Goal: Task Accomplishment & Management: Manage account settings

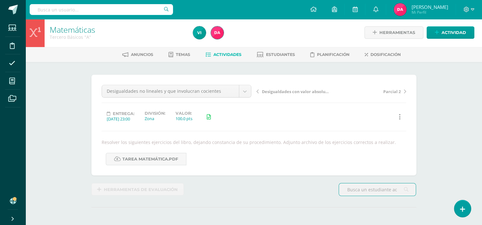
click at [217, 56] on span "Actividades" at bounding box center [227, 54] width 28 height 5
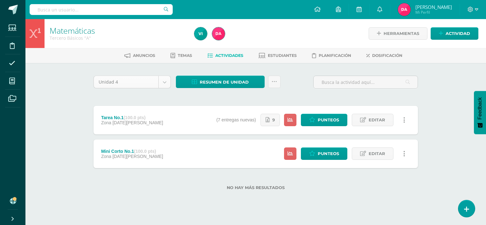
click at [167, 83] on body "Estudiantes Disciplina Asistencia Mis cursos Archivos Soporte Centro de ayuda Ú…" at bounding box center [243, 105] width 486 height 211
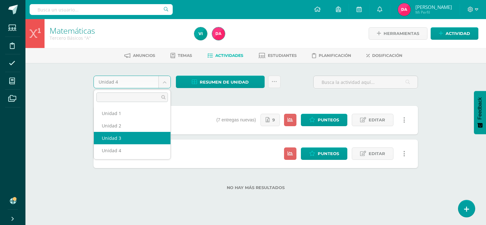
select select "Unidad 3"
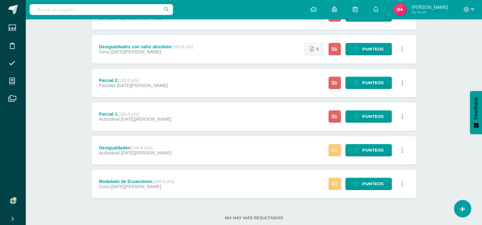
scroll to position [255, 0]
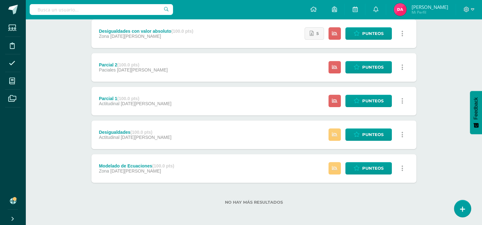
click at [293, 84] on div "Actitudinal (100.0 pts) Actitudinal 05 de Agosto Estatus de Actividad: 0 Estudi…" at bounding box center [253, 17] width 325 height 332
click at [357, 68] on icon at bounding box center [356, 67] width 6 height 5
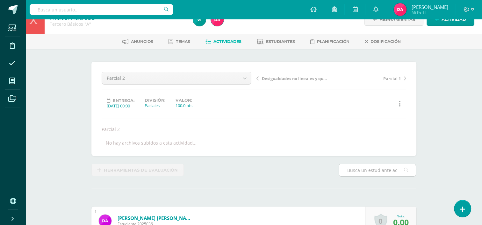
click at [365, 171] on input "text" at bounding box center [377, 170] width 77 height 12
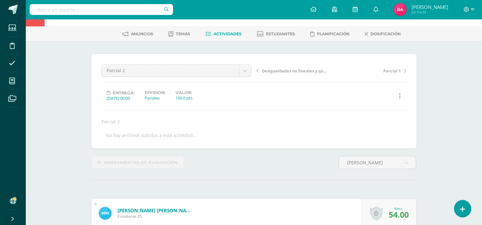
scroll to position [22, 0]
type input "martin"
click at [225, 38] on link "Actividades" at bounding box center [223, 34] width 36 height 10
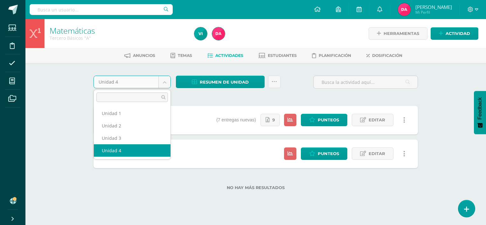
click at [163, 83] on body "Estudiantes Disciplina Asistencia Mis cursos Archivos Soporte Centro de ayuda Ú…" at bounding box center [243, 105] width 486 height 211
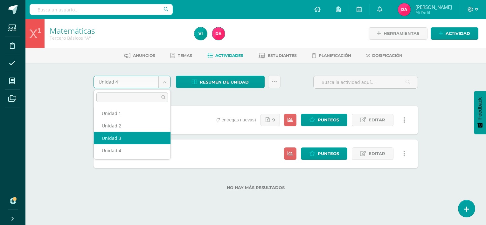
select select "Unidad 3"
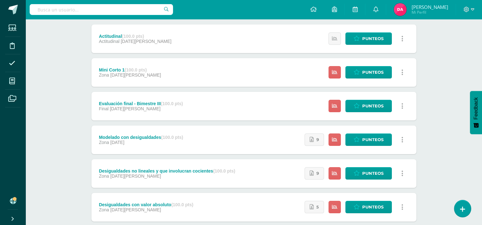
scroll to position [92, 0]
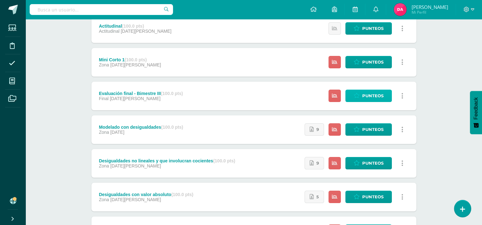
click at [370, 97] on span "Punteos" at bounding box center [372, 96] width 21 height 12
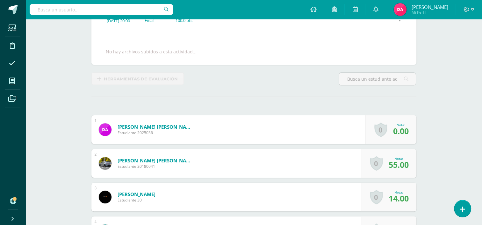
scroll to position [98, 0]
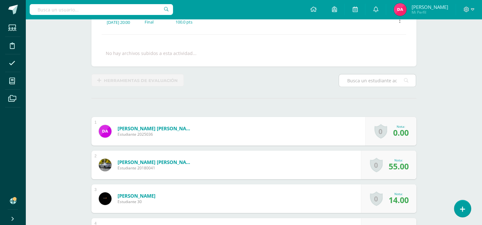
click at [373, 82] on input "text" at bounding box center [377, 81] width 77 height 12
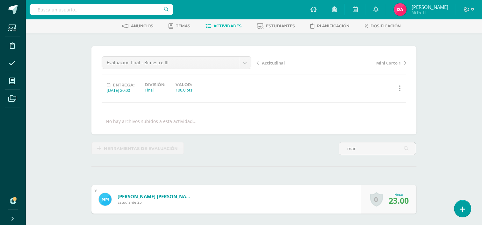
scroll to position [29, 0]
type input "mar"
click at [227, 27] on span "Actividades" at bounding box center [227, 26] width 28 height 5
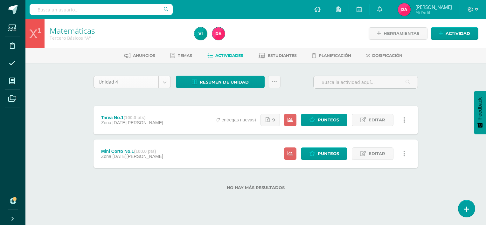
click at [167, 82] on body "Estudiantes Disciplina Asistencia Mis cursos Archivos Soporte Centro de ayuda Ú…" at bounding box center [243, 105] width 486 height 211
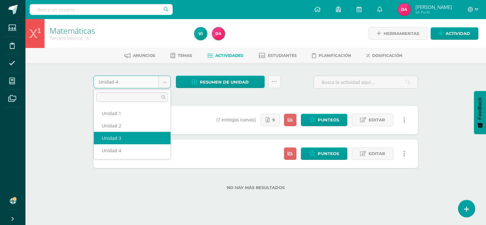
select select "Unidad 3"
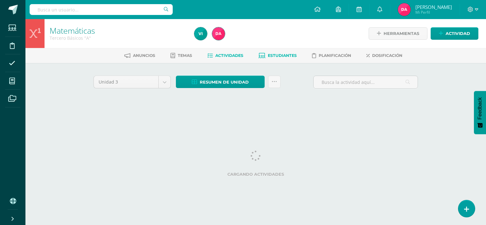
click at [287, 57] on span "Estudiantes" at bounding box center [282, 55] width 29 height 5
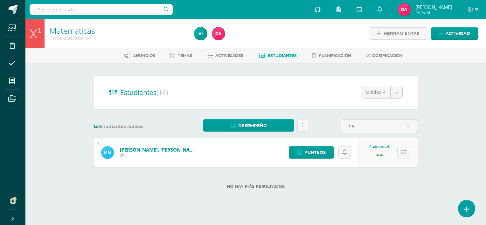
type input "m"
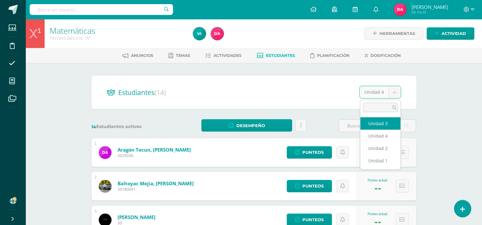
select select "/dashboard/teacher/section/2677/students/?unit=157369"
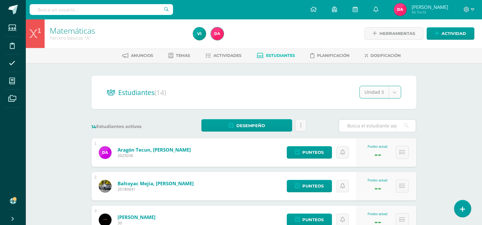
click at [361, 125] on input "text" at bounding box center [377, 126] width 77 height 12
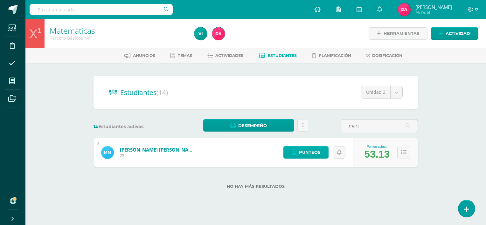
type input "mart"
click at [309, 154] on span "Punteos" at bounding box center [309, 153] width 21 height 12
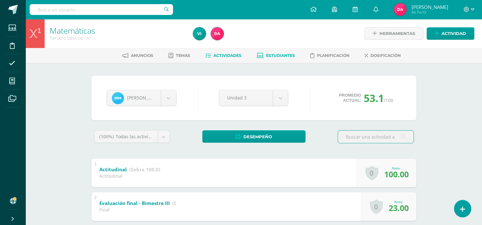
click at [226, 58] on link "Actividades" at bounding box center [223, 56] width 36 height 10
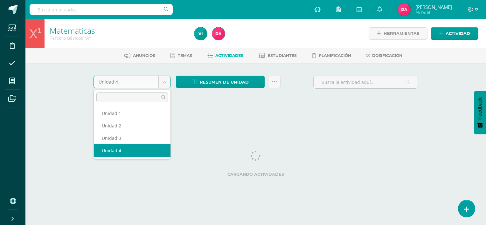
click at [163, 82] on body "Estudiantes Disciplina Asistencia Mis cursos Archivos Soporte Centro de ayuda Ú…" at bounding box center [243, 59] width 486 height 119
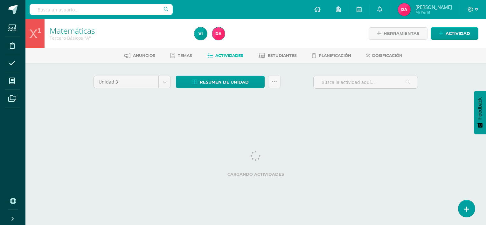
click at [96, 107] on div "Unidad 3 Unidad 1 Unidad 2 Unidad 3 Unidad 4 Resumen de unidad Descargar como H…" at bounding box center [256, 91] width 350 height 56
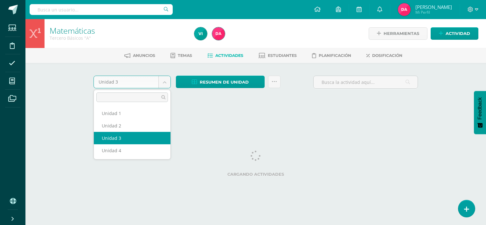
click at [166, 83] on body "Estudiantes Disciplina Asistencia Mis cursos Archivos Soporte Centro de ayuda Ú…" at bounding box center [243, 59] width 486 height 119
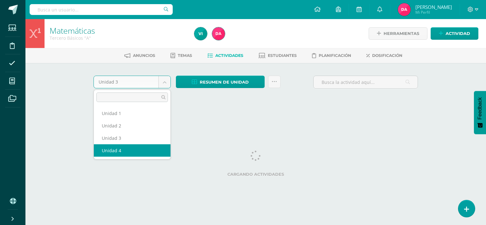
select select "Unidad 4"
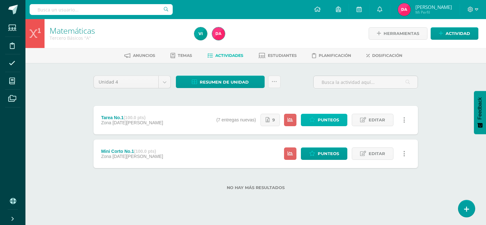
click at [320, 121] on span "Punteos" at bounding box center [328, 120] width 21 height 12
click at [326, 121] on span "Punteos" at bounding box center [328, 120] width 21 height 12
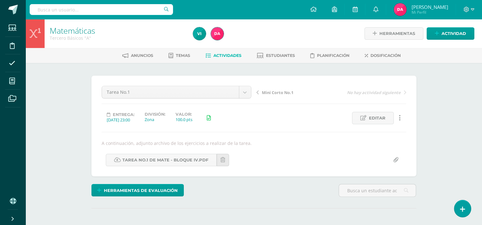
click at [215, 53] on link "Actividades" at bounding box center [223, 56] width 36 height 10
